Goal: Information Seeking & Learning: Learn about a topic

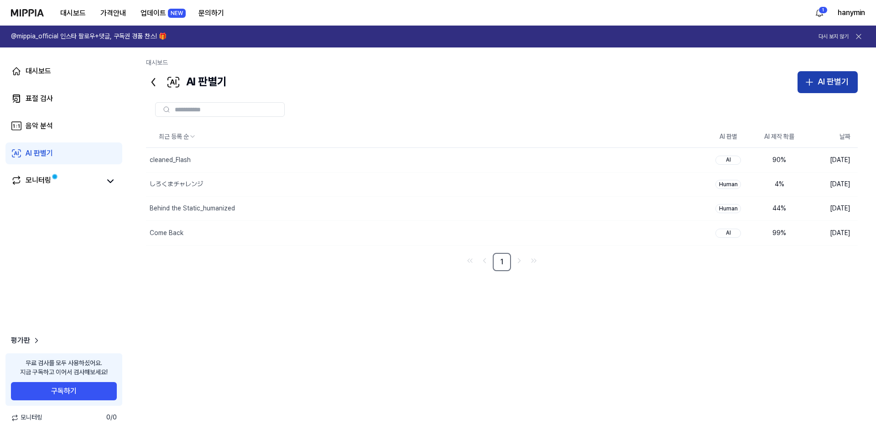
click at [816, 82] on button "AI 판별기" at bounding box center [827, 82] width 60 height 22
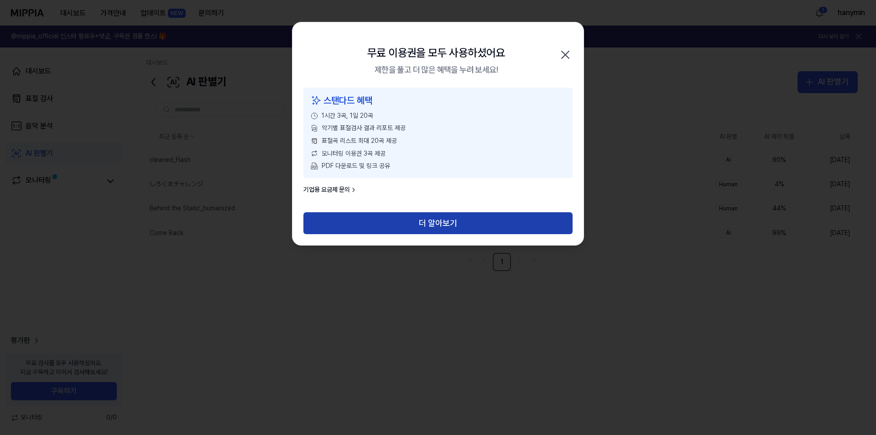
click at [418, 222] on button "더 알아보기" at bounding box center [437, 223] width 269 height 22
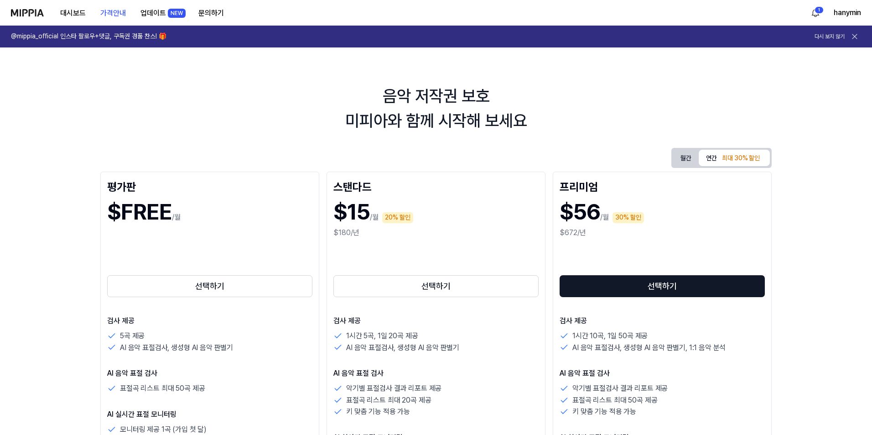
click at [864, 41] on link "@mippia_official 인스타 팔로우+댓글, 구독권 경품 찬스! 🎁 다시 보지 않기" at bounding box center [436, 37] width 872 height 22
click at [31, 16] on img at bounding box center [27, 12] width 33 height 7
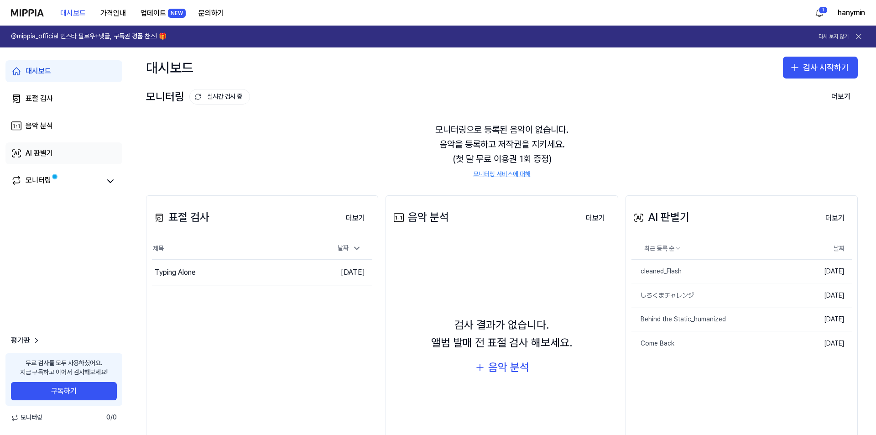
click at [39, 154] on div "AI 판별기" at bounding box center [39, 153] width 27 height 11
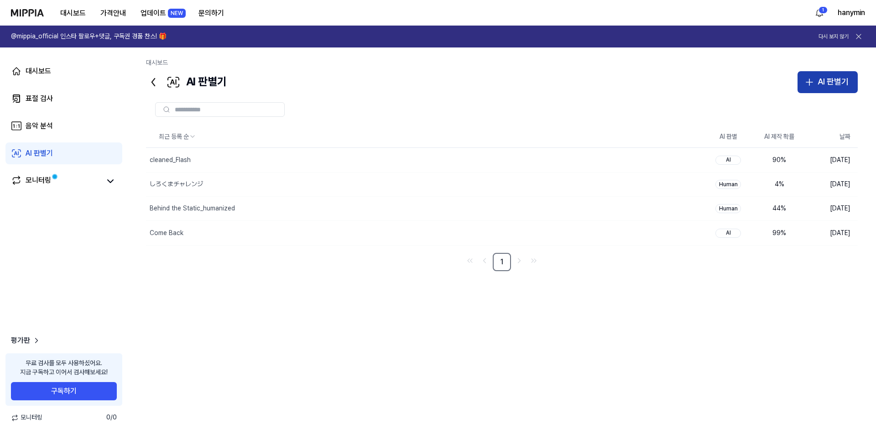
click at [809, 90] on button "AI 판별기" at bounding box center [827, 82] width 60 height 22
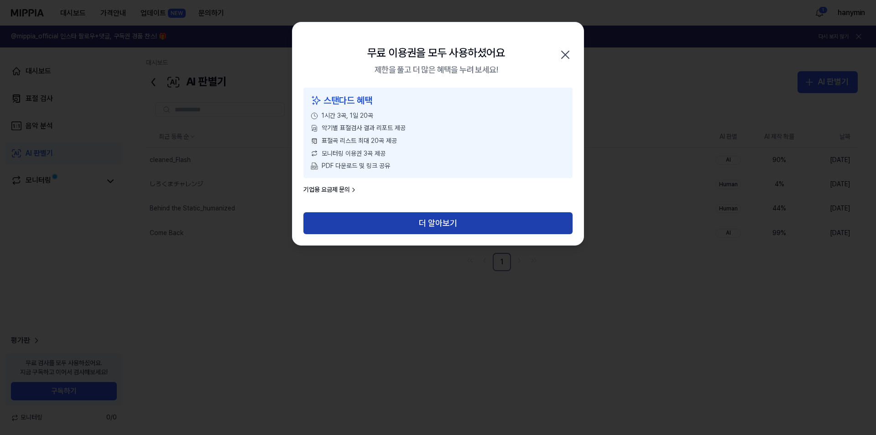
click at [398, 224] on button "더 알아보기" at bounding box center [437, 223] width 269 height 22
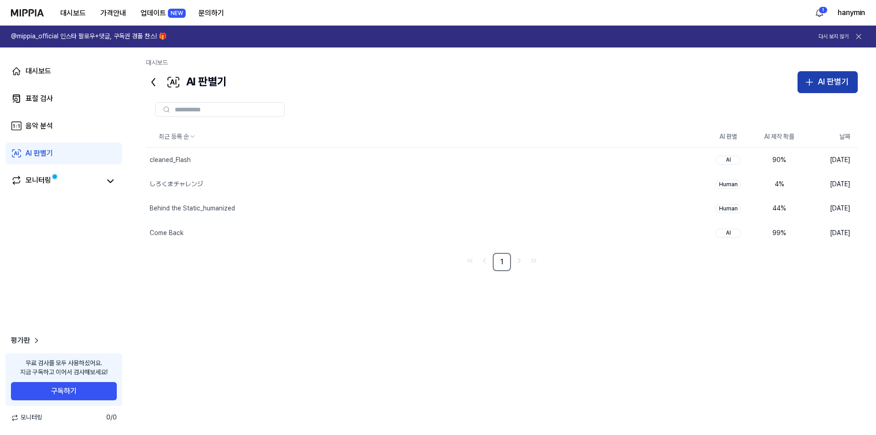
click at [809, 75] on button "AI 판별기" at bounding box center [827, 82] width 60 height 22
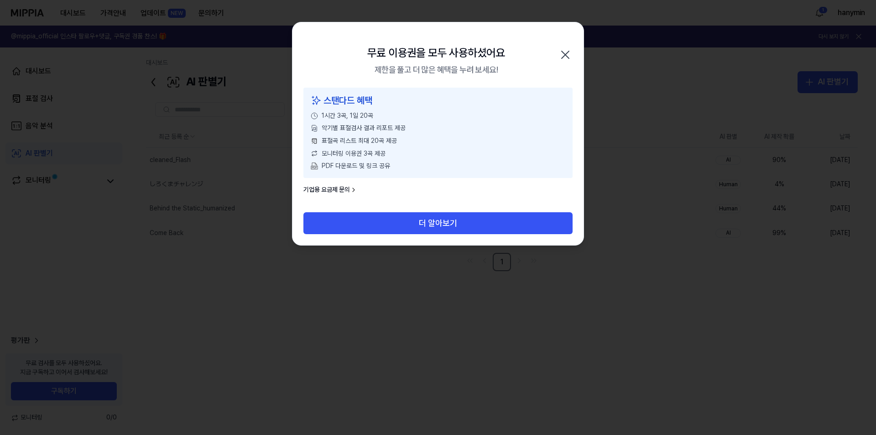
click at [570, 55] on icon "button" at bounding box center [565, 54] width 15 height 15
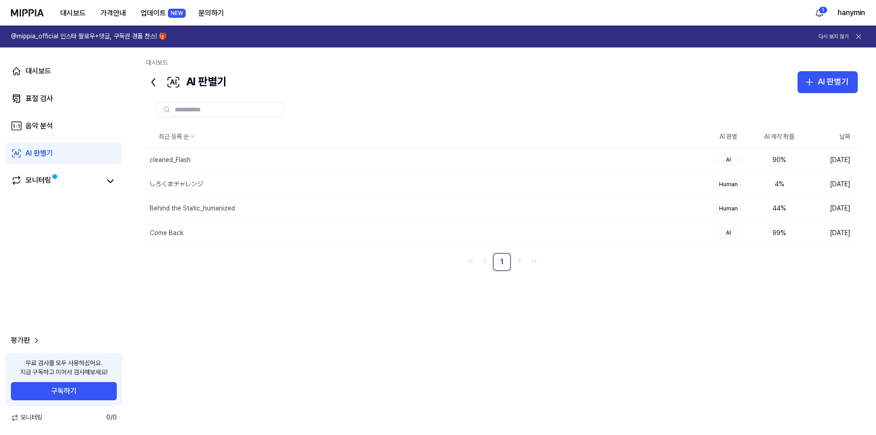
click at [856, 36] on icon at bounding box center [858, 36] width 9 height 9
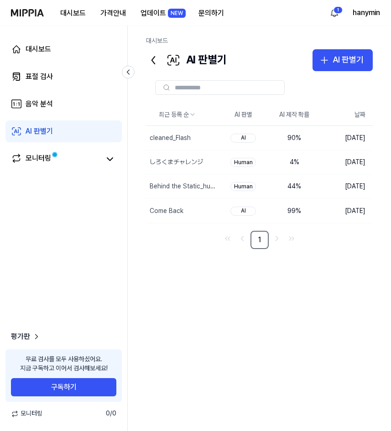
click at [273, 20] on div "대시보드 가격안내 업데이트 NEW 문의하기 1 hanymin 대시보드 표절 검사 음악 분석 AI 판별기 모니터링 평가판 무료 검사를 모두 사용…" at bounding box center [195, 215] width 391 height 431
